Goal: Transaction & Acquisition: Purchase product/service

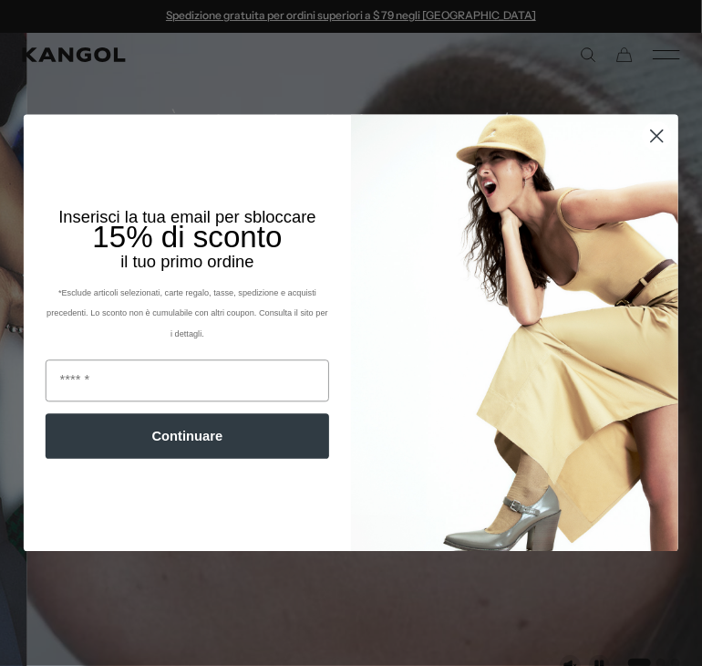
drag, startPoint x: 656, startPoint y: 127, endPoint x: 646, endPoint y: 103, distance: 25.8
click at [655, 125] on circle "Chiudi finestra di dialogo" at bounding box center [657, 136] width 28 height 28
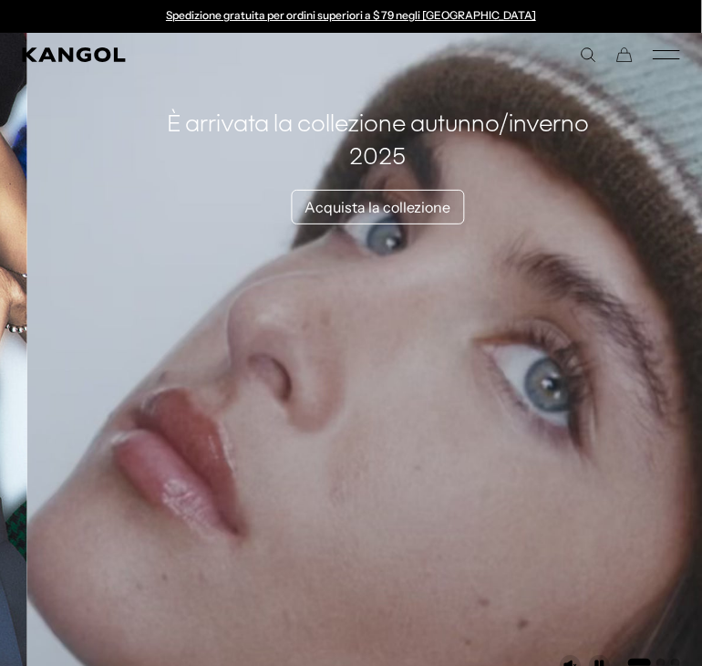
click at [644, 53] on div "Close dialog Inserisci la tua email per sbloccare 15% di sconto il tuo primo or…" at bounding box center [351, 333] width 702 height 666
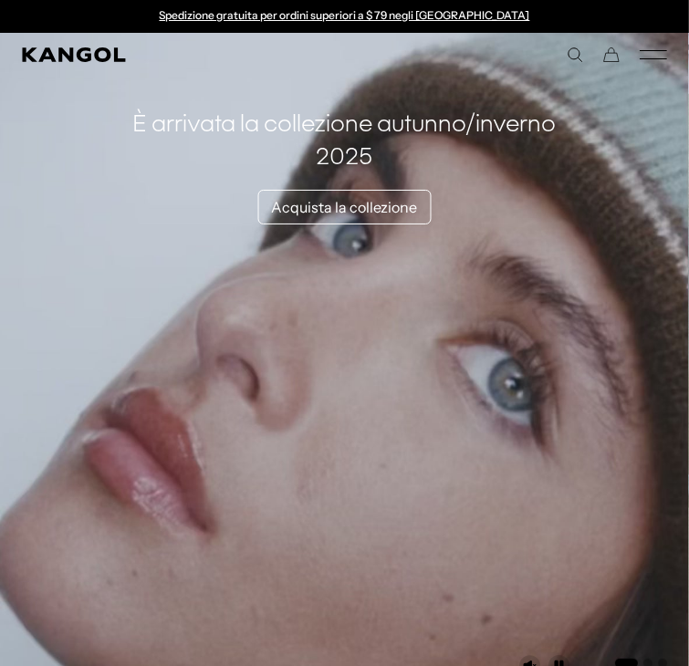
click at [653, 57] on icon "Menu mobile" at bounding box center [653, 55] width 27 height 16
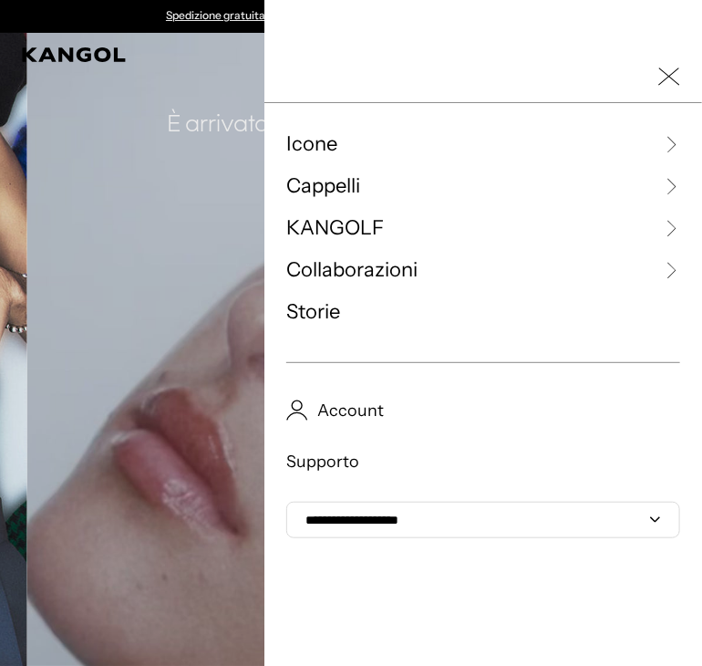
click at [333, 182] on font "Cappelli" at bounding box center [323, 185] width 74 height 25
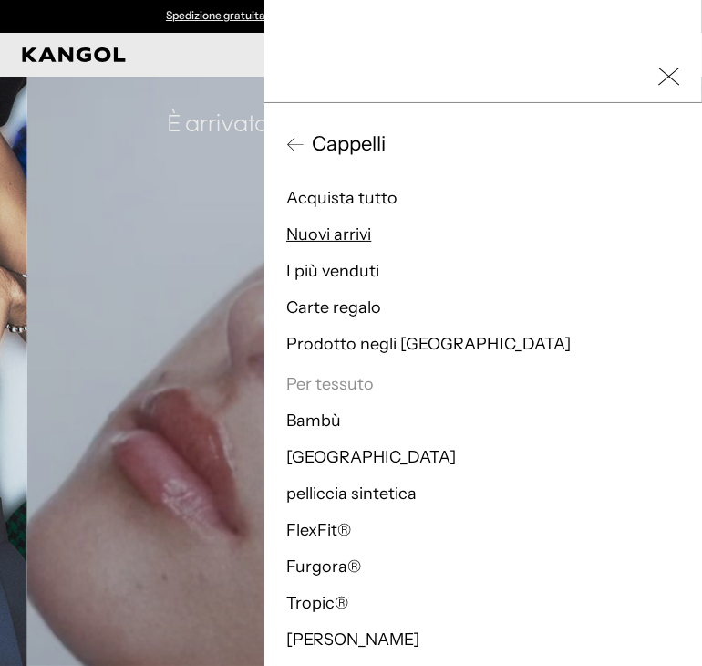
click at [324, 234] on font "Nuovi arrivi" at bounding box center [328, 234] width 85 height 20
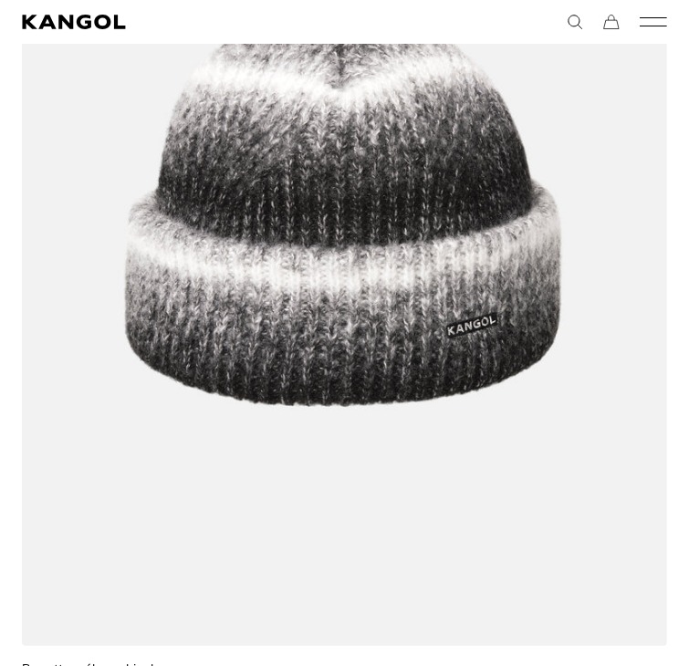
scroll to position [3649, 0]
